Goal: Task Accomplishment & Management: Use online tool/utility

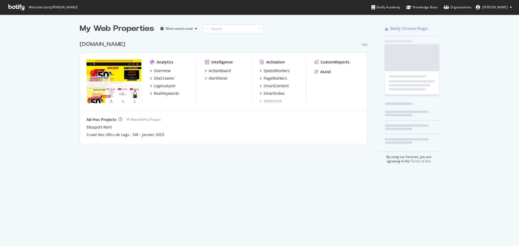
scroll to position [106, 288]
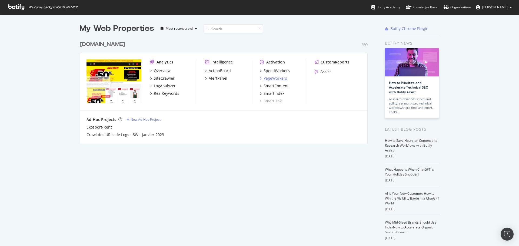
click at [272, 78] on div "PageWorkers" at bounding box center [276, 78] width 24 height 5
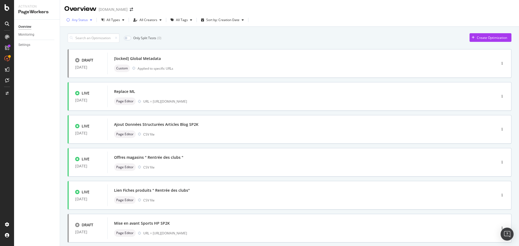
click at [82, 21] on div "Any Status" at bounding box center [80, 19] width 16 height 3
click at [84, 49] on div "Paused" at bounding box center [80, 49] width 11 height 5
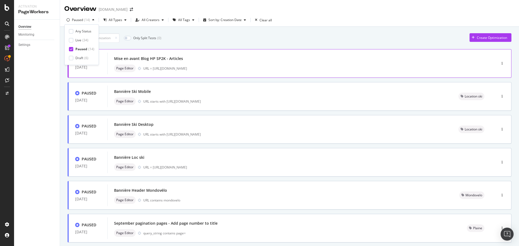
click at [174, 59] on div "Mise en avant Blog HP SP2K - Articles" at bounding box center [148, 58] width 69 height 5
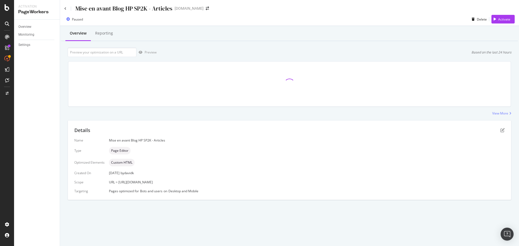
drag, startPoint x: 161, startPoint y: 185, endPoint x: 117, endPoint y: 185, distance: 44.3
click at [117, 185] on div "Name [PERSON_NAME] en avant Blog HP SP2K - Articles Type Page Editor Optimized …" at bounding box center [289, 165] width 430 height 55
drag, startPoint x: 164, startPoint y: 184, endPoint x: 118, endPoint y: 185, distance: 46.5
click at [118, 185] on div "Name [PERSON_NAME] en avant Blog HP SP2K - Articles Type Page Editor Optimized …" at bounding box center [289, 165] width 430 height 55
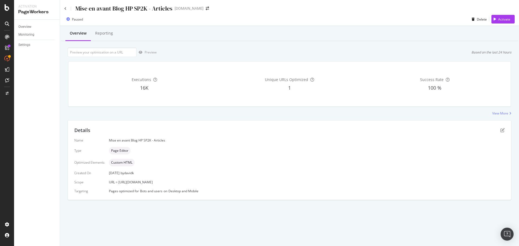
copy span "[URL][DOMAIN_NAME]"
click at [107, 55] on input "url" at bounding box center [102, 52] width 69 height 9
paste input "[URL][DOMAIN_NAME]"
type input "[URL][DOMAIN_NAME]"
click at [150, 52] on div "Preview" at bounding box center [151, 52] width 12 height 5
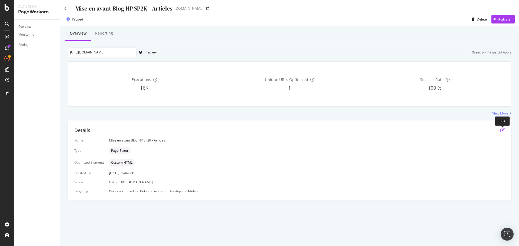
click at [502, 131] on icon "pen-to-square" at bounding box center [502, 130] width 4 height 4
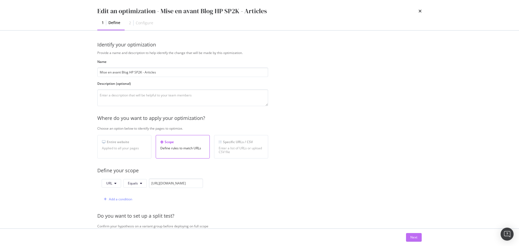
click at [414, 234] on div "Next" at bounding box center [413, 238] width 7 height 8
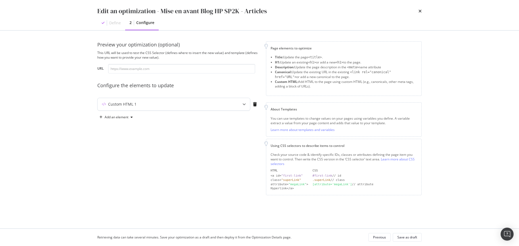
click at [242, 105] on div "modal" at bounding box center [244, 104] width 12 height 12
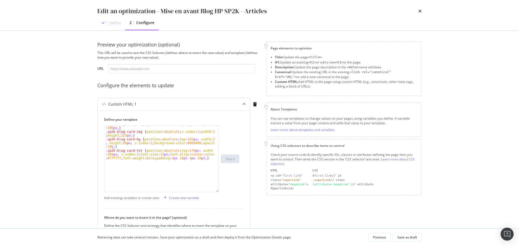
drag, startPoint x: 217, startPoint y: 159, endPoint x: 216, endPoint y: 193, distance: 34.3
click at [216, 193] on div ".sp2k-blog-card { float : left ; margin-right : 25 px ; margin-bottom : 15 px ;…" at bounding box center [161, 158] width 115 height 67
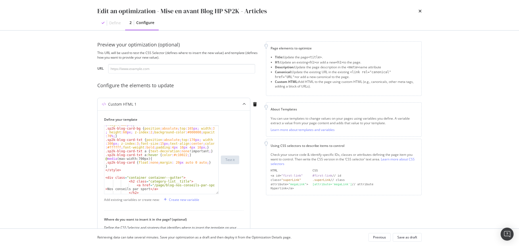
click at [216, 192] on div ".sp2k-blog-card-img { position : absolute ; z-index : 1 ; width : 300 px ; heig…" at bounding box center [161, 159] width 115 height 69
